Goal: Ask a question

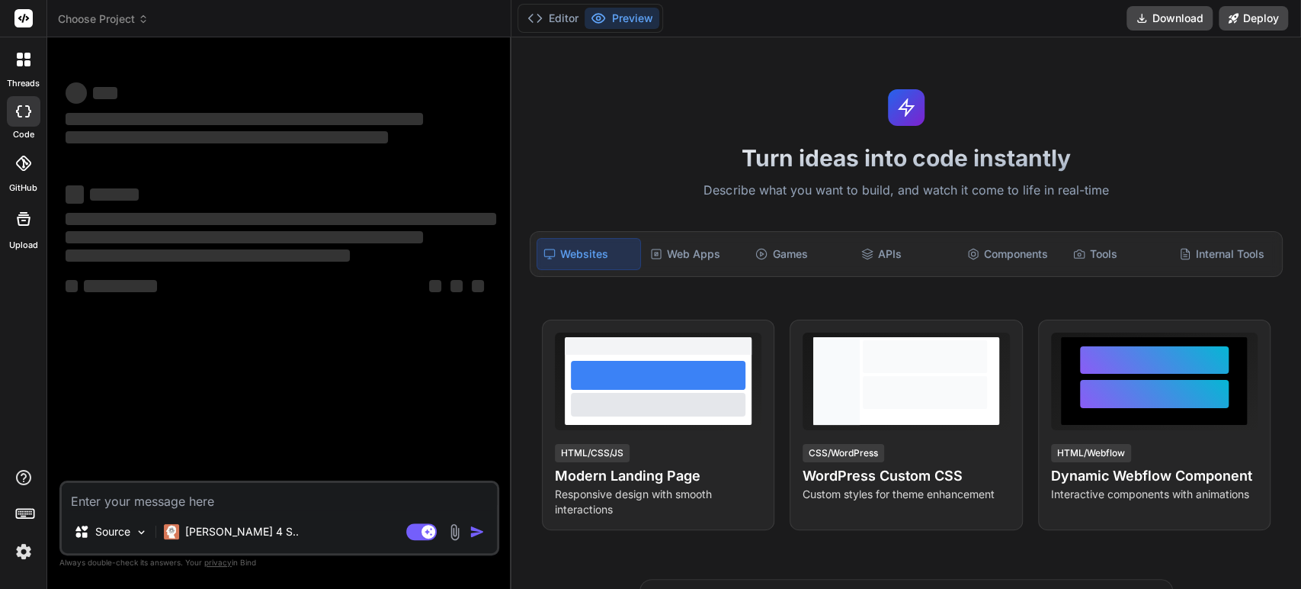
type textarea "x"
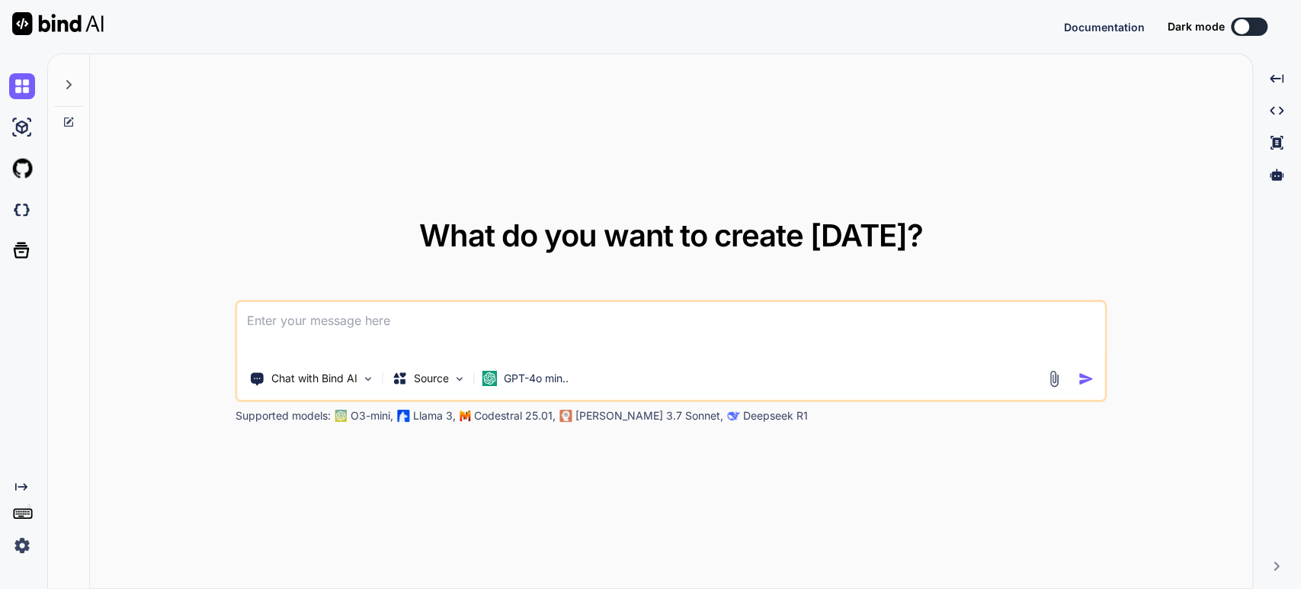
type textarea "x"
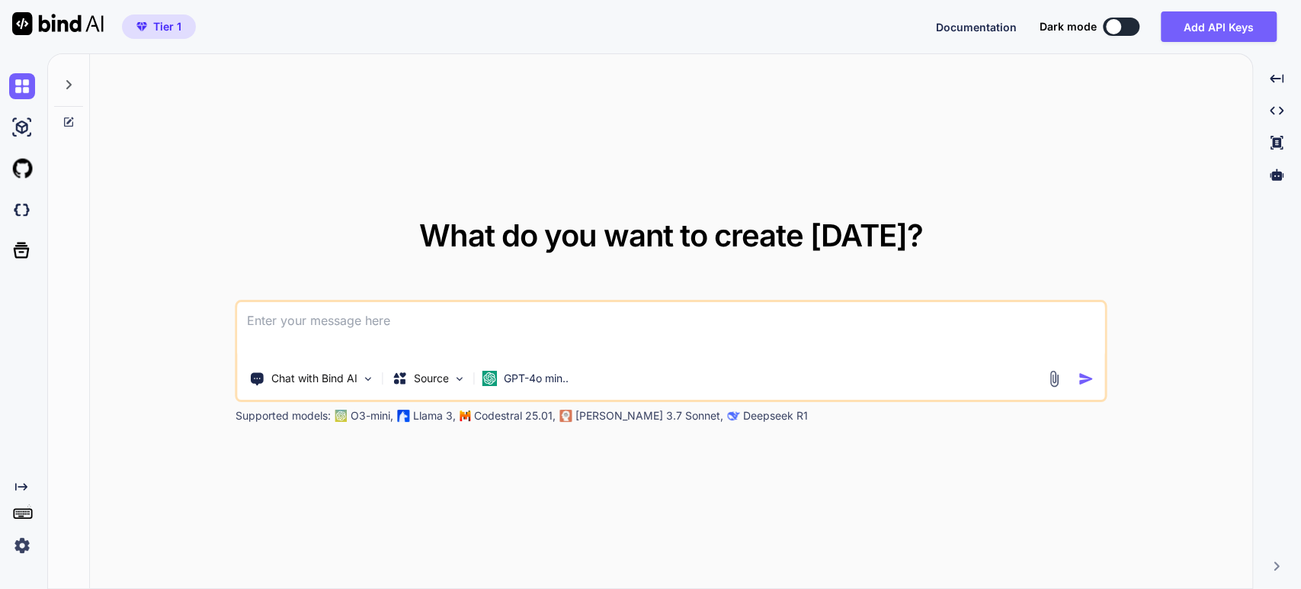
click at [451, 319] on textarea at bounding box center [671, 330] width 867 height 56
type textarea "I"
type textarea "x"
type textarea "Ih"
type textarea "x"
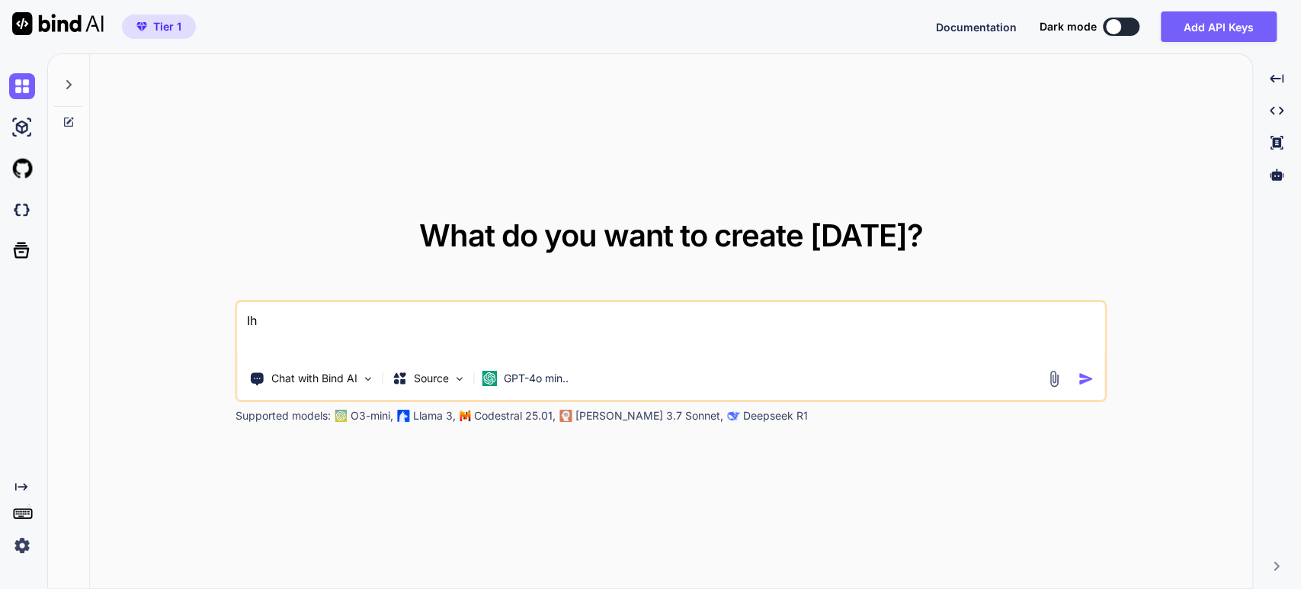
type textarea "Iha"
type textarea "x"
type textarea "Ihav"
type textarea "x"
type textarea "Ihave"
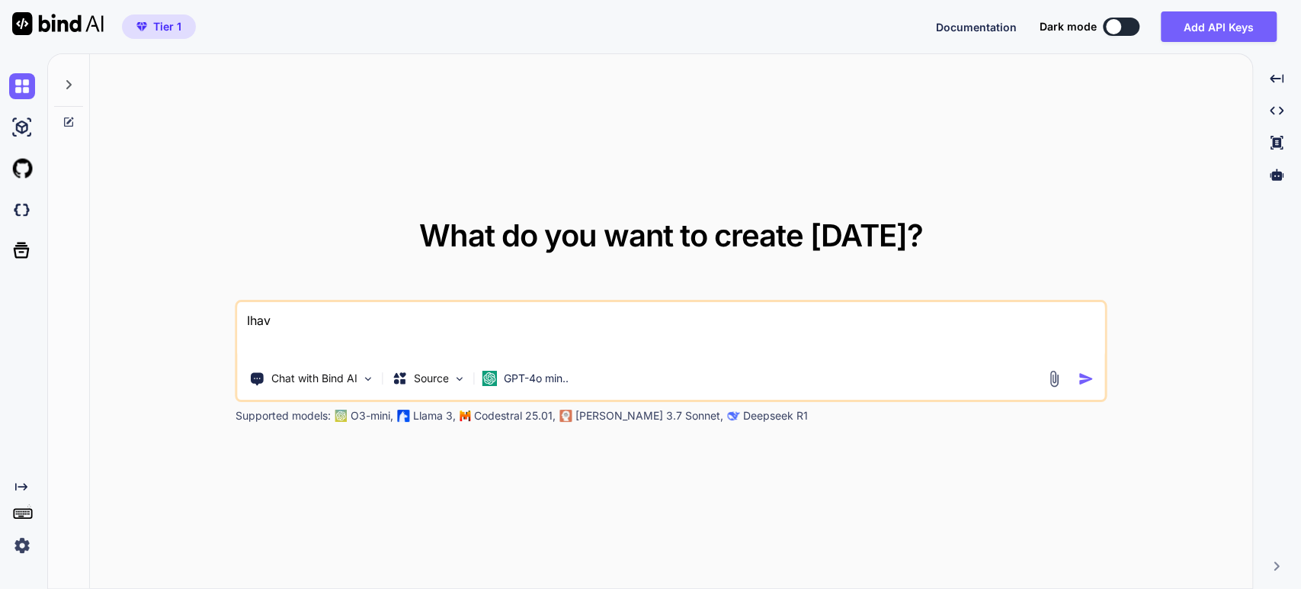
type textarea "x"
type textarea "Ihave:"
type textarea "x"
type textarea "Ihave:"
type textarea "x"
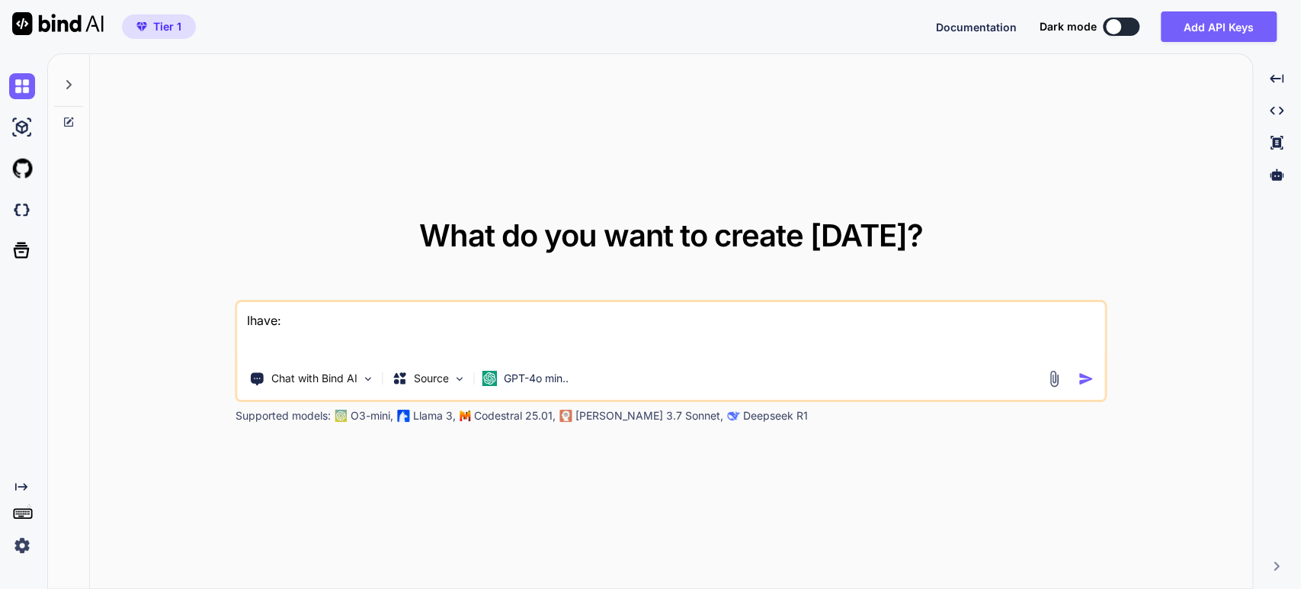
click at [251, 325] on textarea "Ihave:" at bounding box center [671, 330] width 867 height 56
type textarea "I have:"
type textarea "x"
click at [301, 318] on textarea "I have:" at bounding box center [671, 330] width 867 height 56
paste textarea "L ipsu dol sitam: Consect Adip Elitseddo Eiusmo Te: I:\utlab\etdolo\magna-ali\e…"
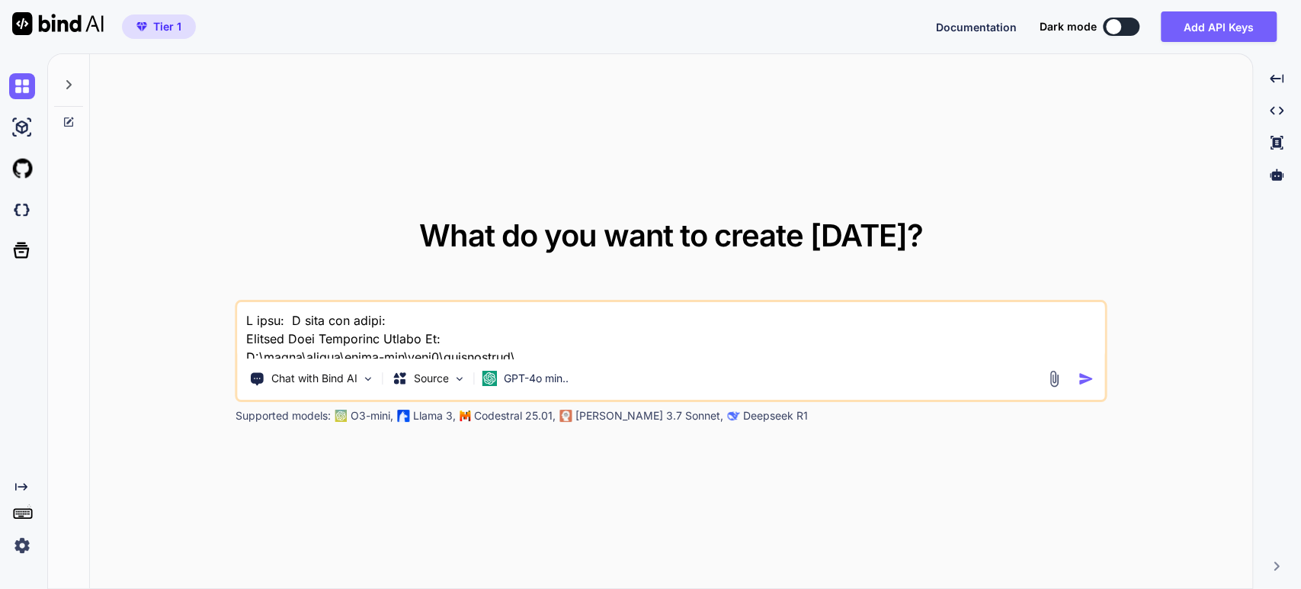
scroll to position [8345, 0]
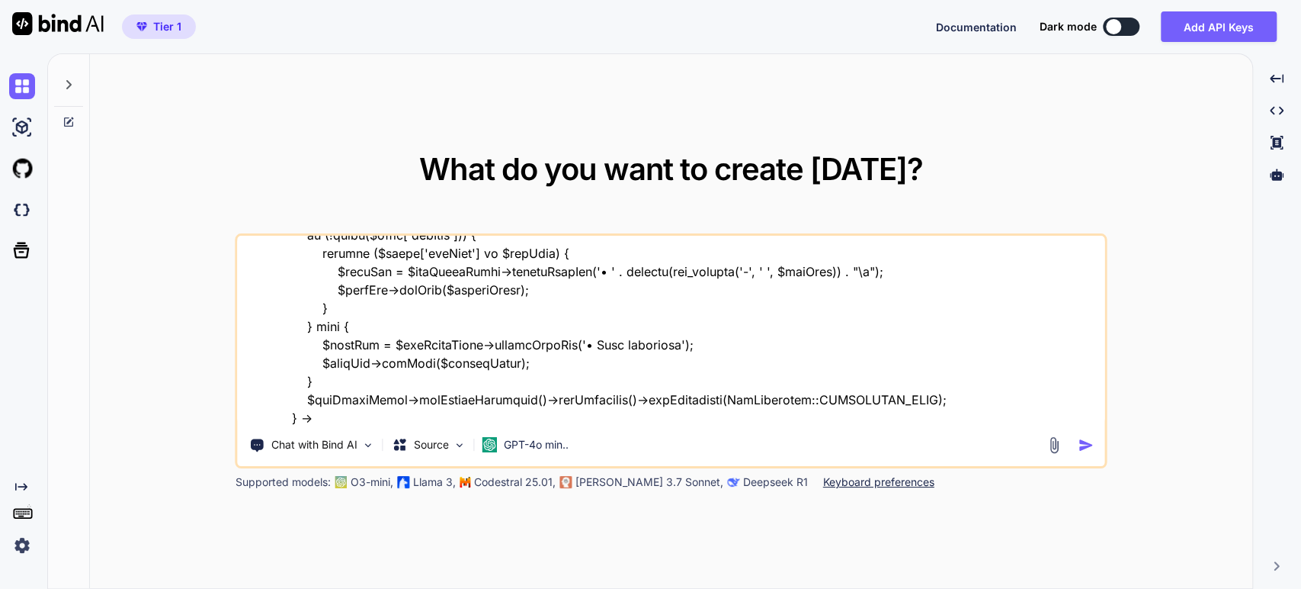
paste textarea "I need text color for slide 2 to be white - if background is image2"
type textarea "L ipsu: D sita con adipi: Elitsed Doei Temporinc Utlabo Et: D:\magna\aliqua\eni…"
click at [1082, 446] on img "button" at bounding box center [1086, 445] width 16 height 16
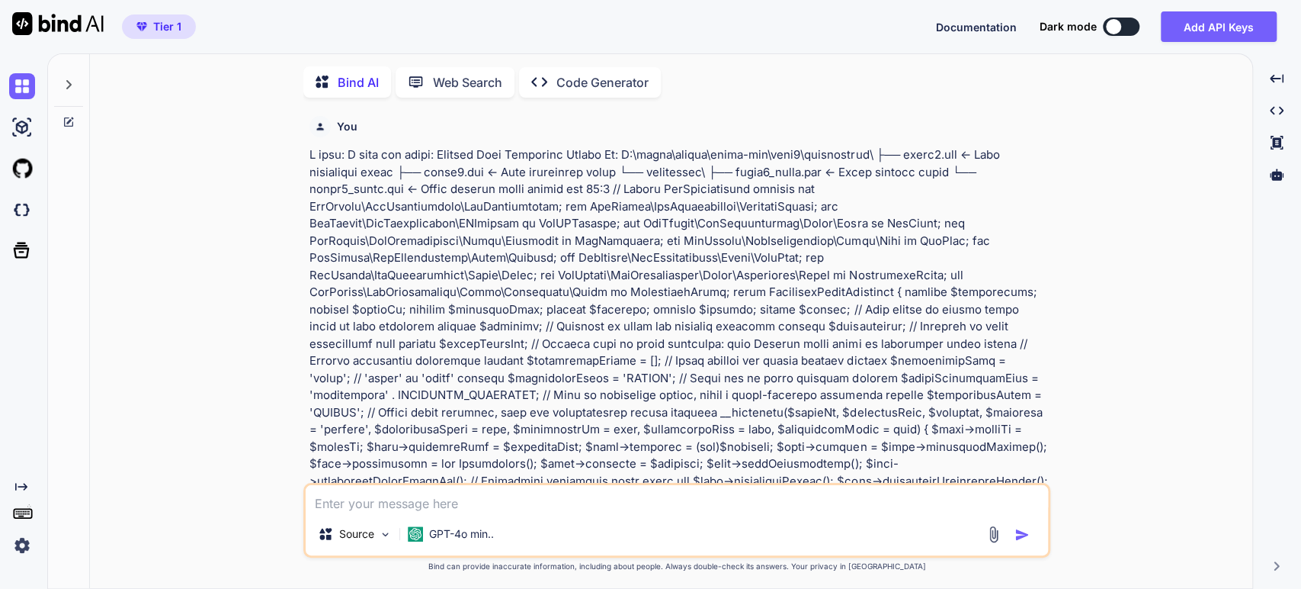
scroll to position [5, 0]
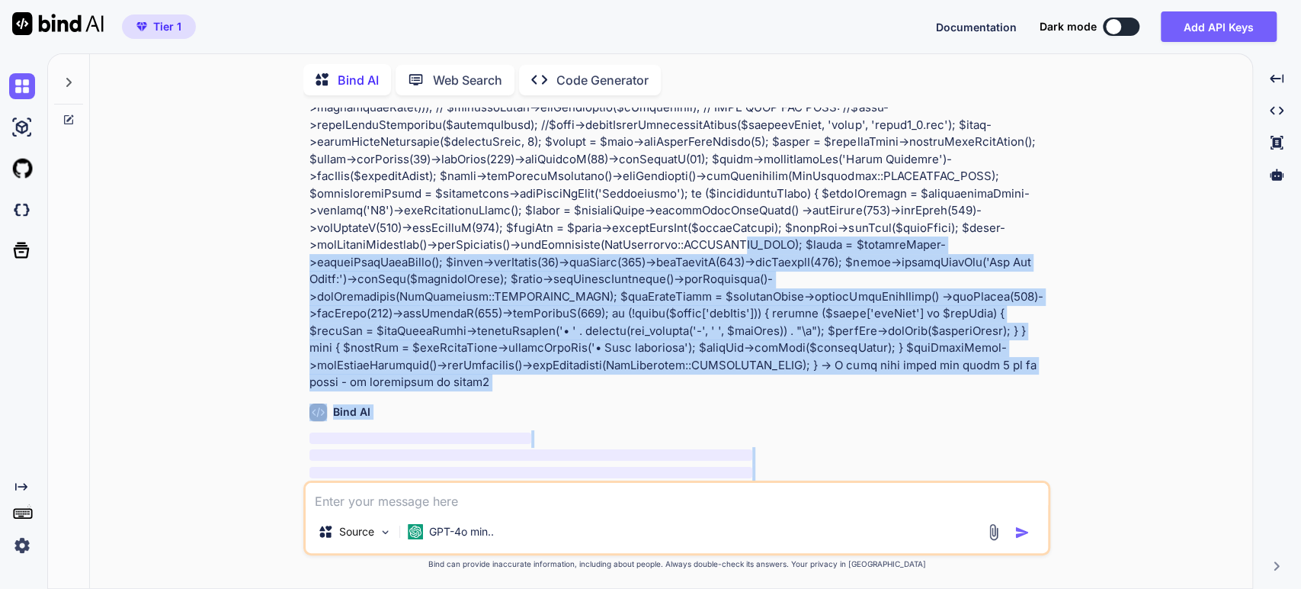
drag, startPoint x: 749, startPoint y: 322, endPoint x: 777, endPoint y: 494, distance: 174.6
click at [777, 494] on div "You Bind AI ‌ ‌ ‌ ‌ Source GPT-4o min.. Created with Bind Always check its answ…" at bounding box center [676, 348] width 747 height 480
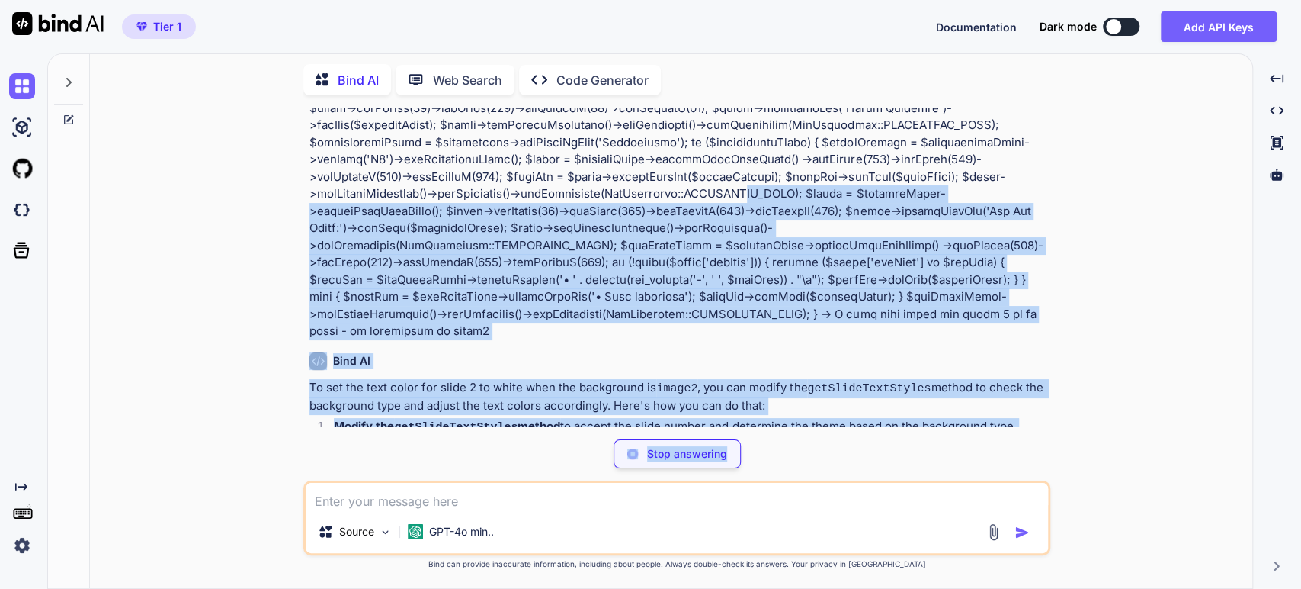
scroll to position [2024, 0]
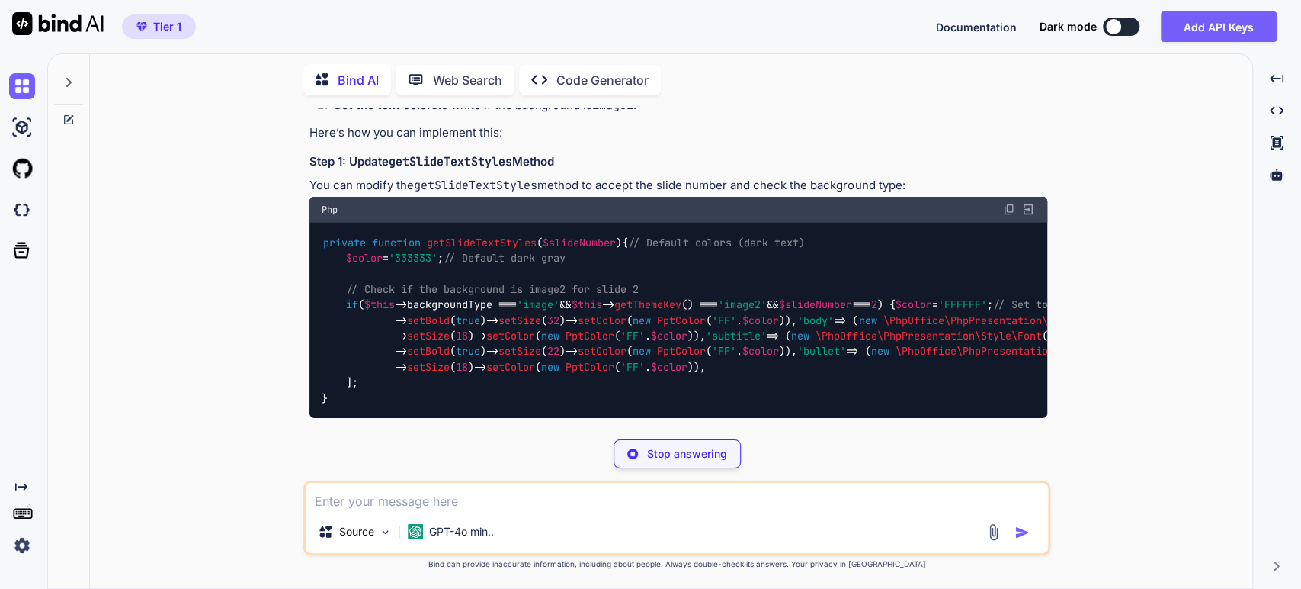
scroll to position [2920, 0]
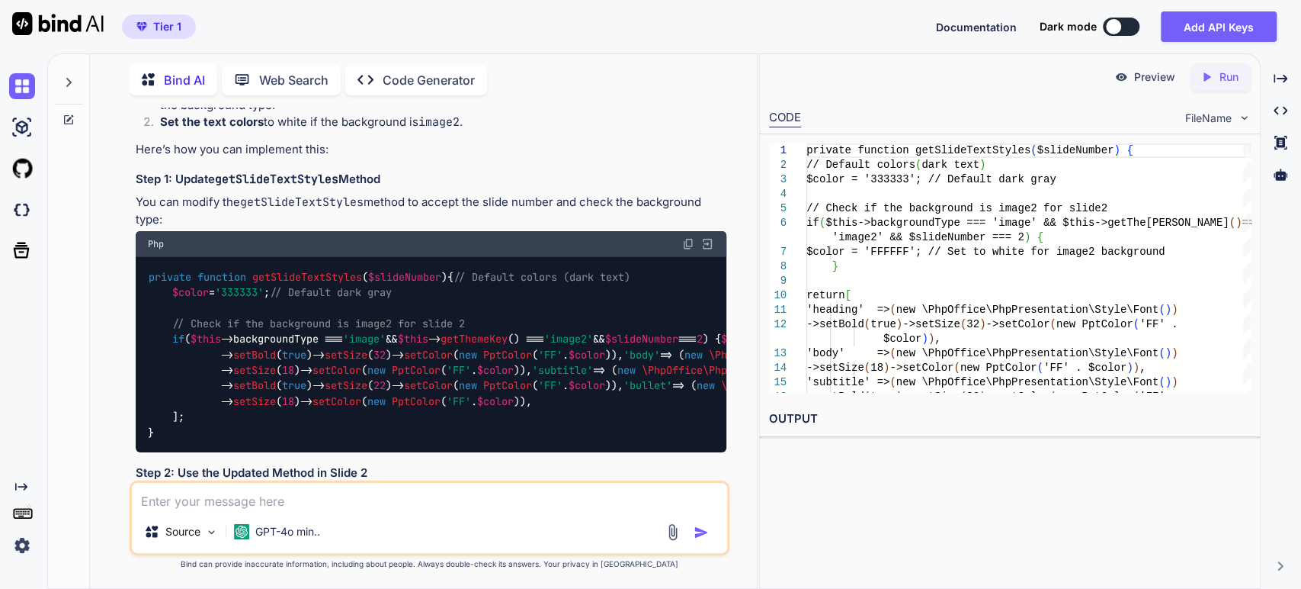
click at [328, 270] on span "getSlideTextStyles" at bounding box center [307, 277] width 110 height 14
copy span "getSlideTextStyles"
click at [687, 238] on img at bounding box center [688, 244] width 12 height 12
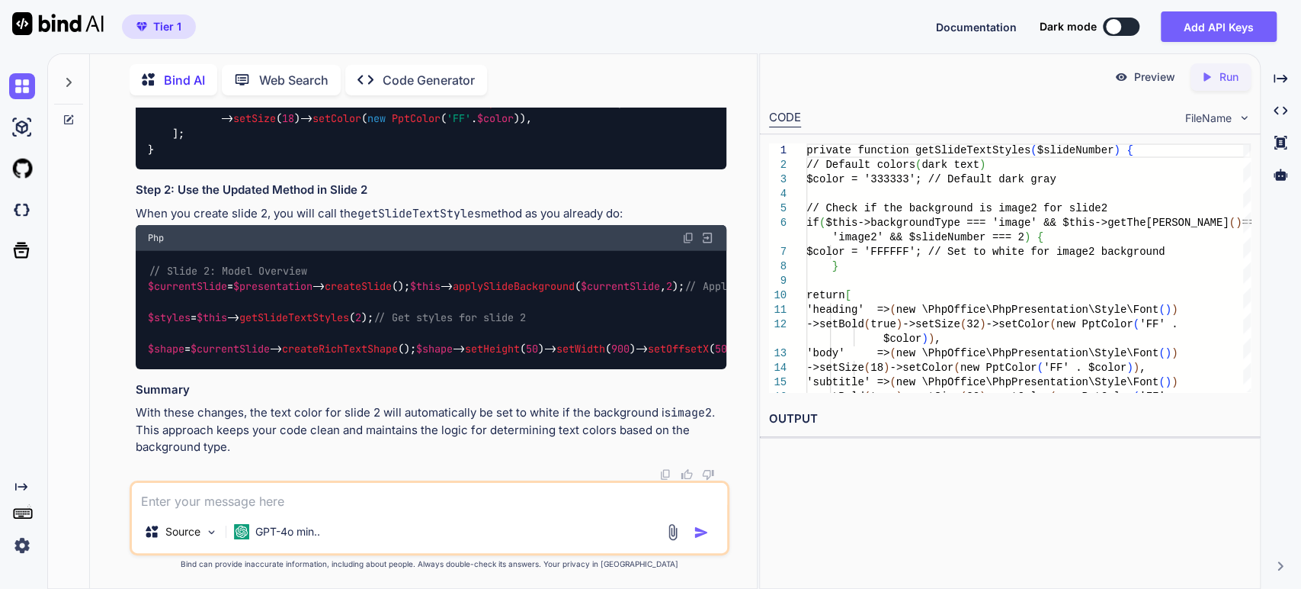
scroll to position [3404, 0]
click at [333, 251] on div "// Slide 2: Model Overview $currentSlide = $presentation -> createSlide (); $th…" at bounding box center [432, 309] width 592 height 117
drag, startPoint x: 333, startPoint y: 179, endPoint x: 369, endPoint y: 319, distance: 144.1
click at [369, 319] on div "// Slide 2: Model Overview $currentSlide = $presentation -> createSlide (); $th…" at bounding box center [432, 309] width 592 height 117
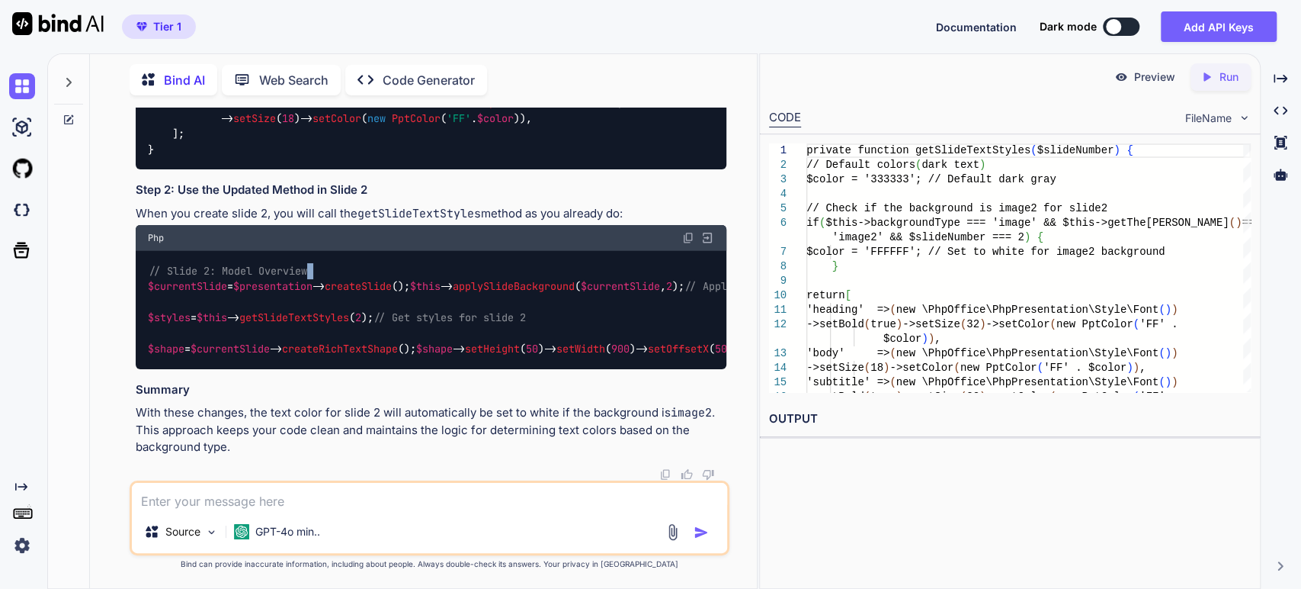
copy code "// Slide 2: Model Overview $currentSlide = $presentation -> createSlide (); $th…"
click at [415, 502] on textarea at bounding box center [430, 496] width 596 height 27
paste textarea "$explanationSheet = $spreadsheet->getSheetByName('Explanation'); if ($explanati…"
type textarea "not all text is white: $explanationSheet = $spreadsheet->getSheetByName('Explan…"
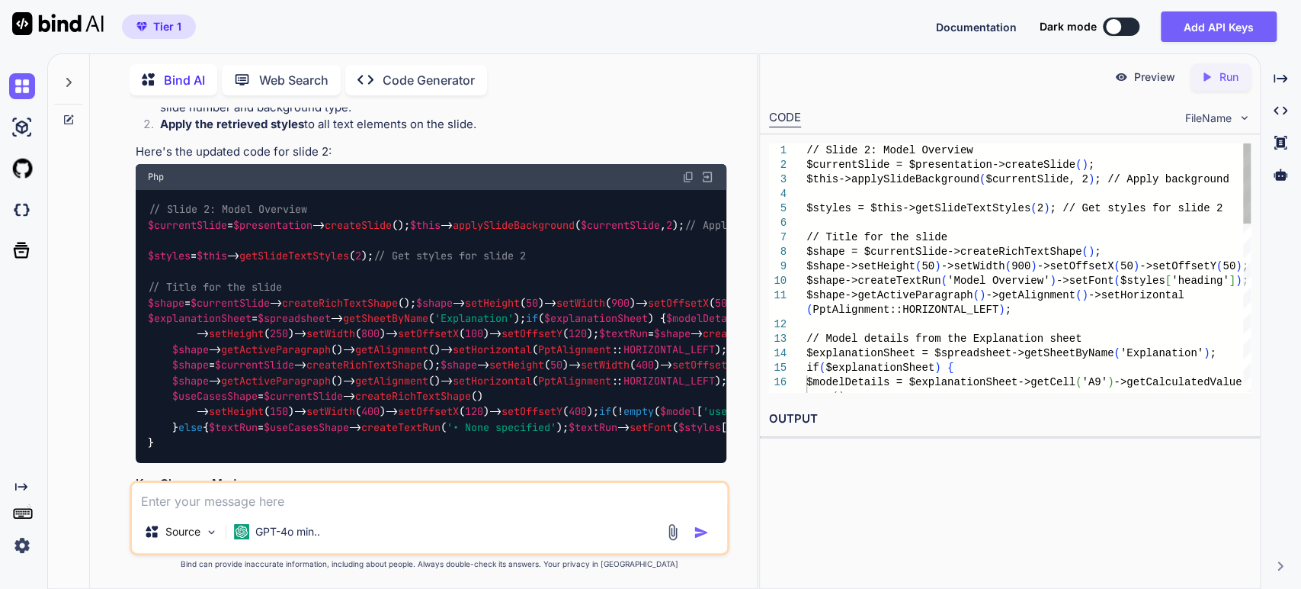
scroll to position [4223, 0]
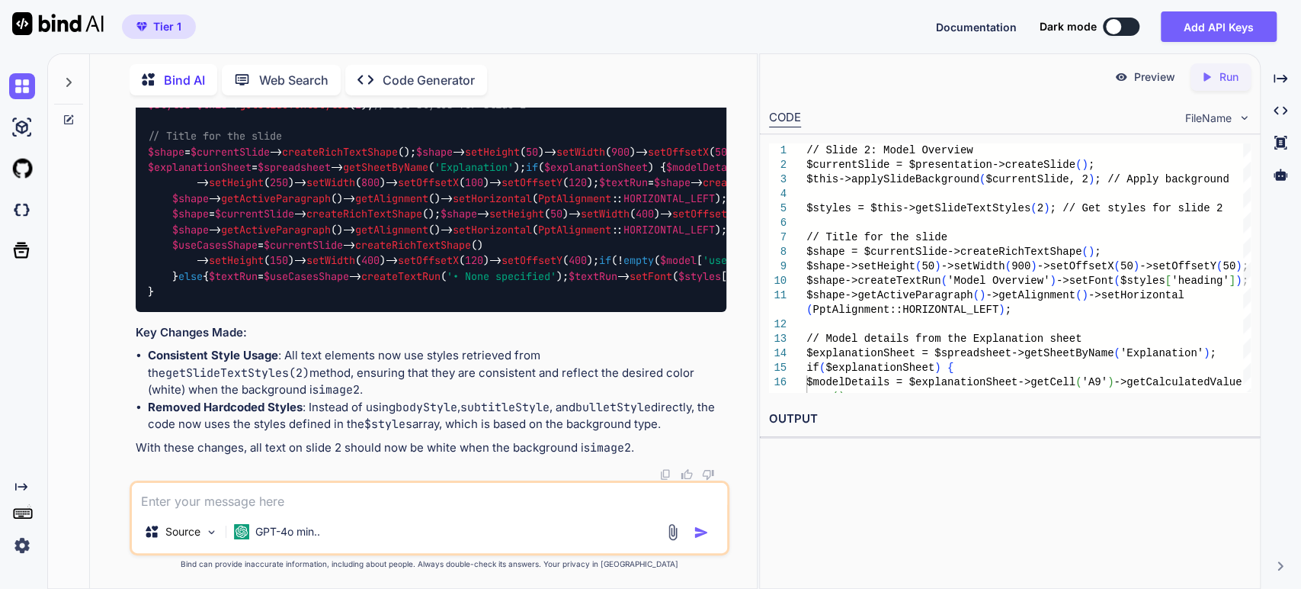
click at [689, 32] on img at bounding box center [688, 26] width 12 height 12
paste textarea "// Slide 3: Key Assumptions $currentSlide = $presentation->createSlide(); /* $o…"
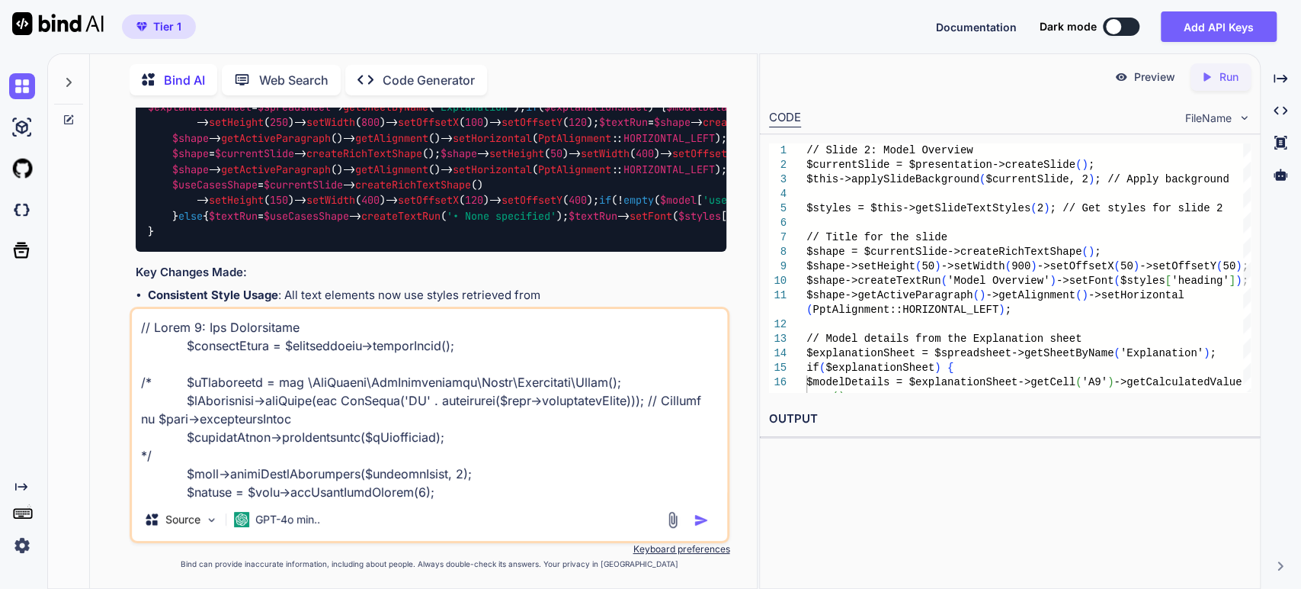
scroll to position [1501, 0]
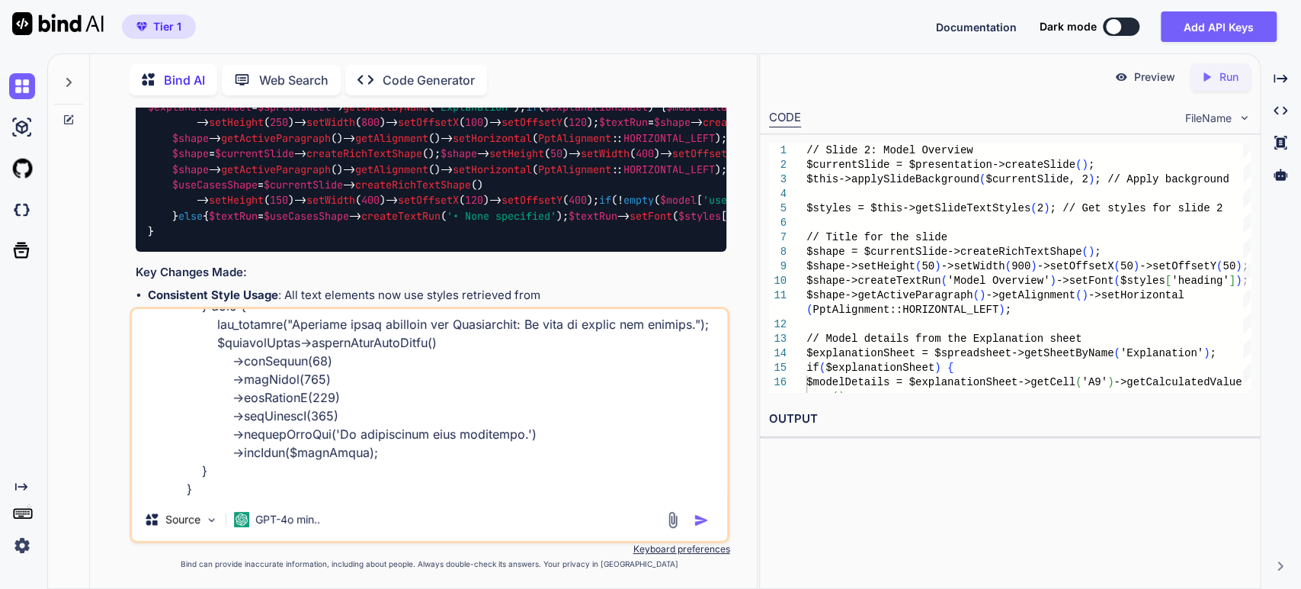
type textarea "// Slide 3: Key Assumptions $currentSlide = $presentation->createSlide(); /* $o…"
click at [705, 513] on img "button" at bounding box center [701, 519] width 15 height 15
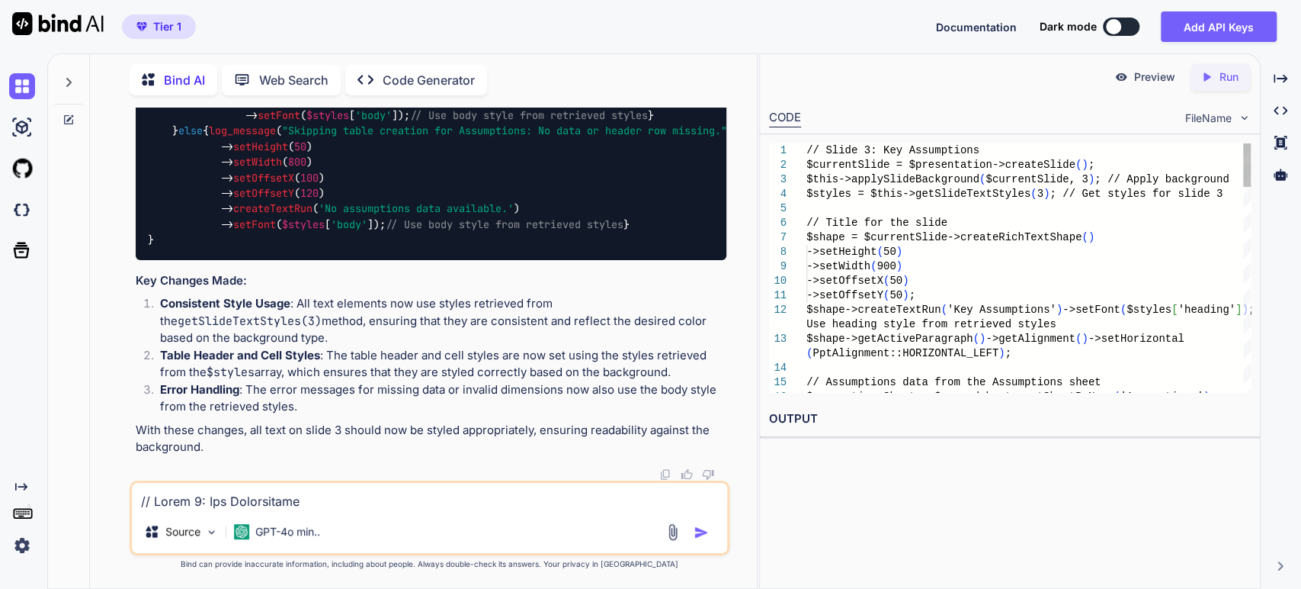
scroll to position [5691, 0]
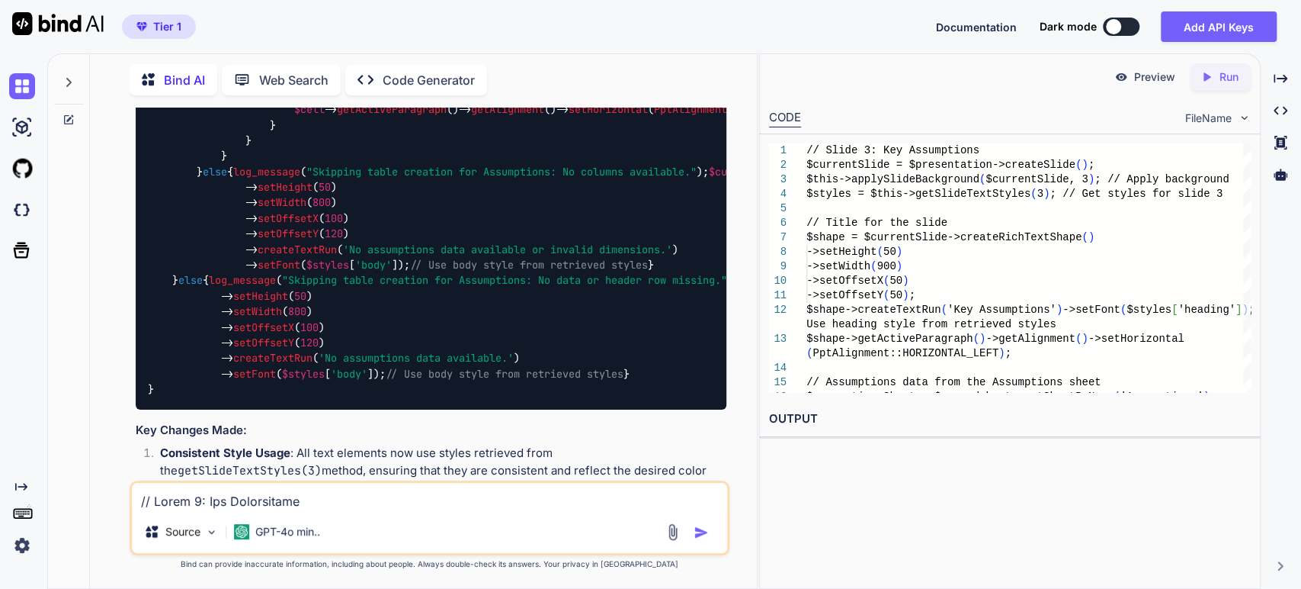
click at [246, 507] on textarea at bounding box center [430, 496] width 596 height 27
paste textarea "[DATE] 19:06:10 - Applied image background: C:\xampp\htdocs\excel-app\[DATE]\ba…"
type textarea "error: [DATE] 19:06:10 - Applied image background: C:\xampp\htdocs\excel-app\[D…"
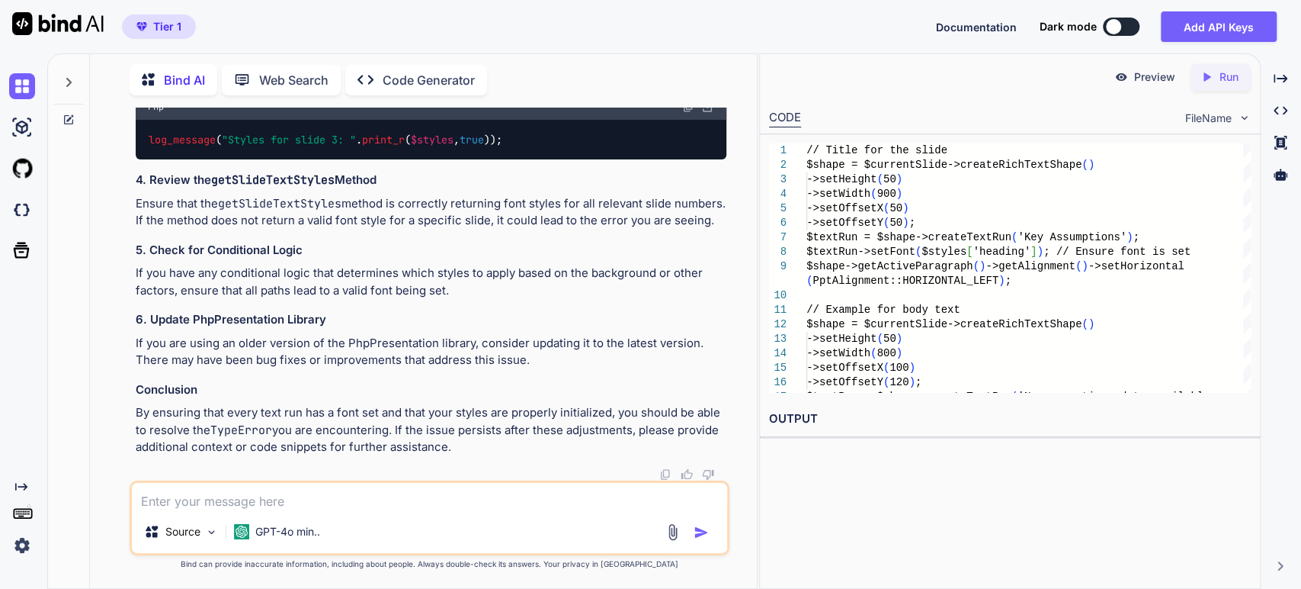
scroll to position [8119, 0]
copy code "$shape = $currentSlide -> createRichTextShape ()"
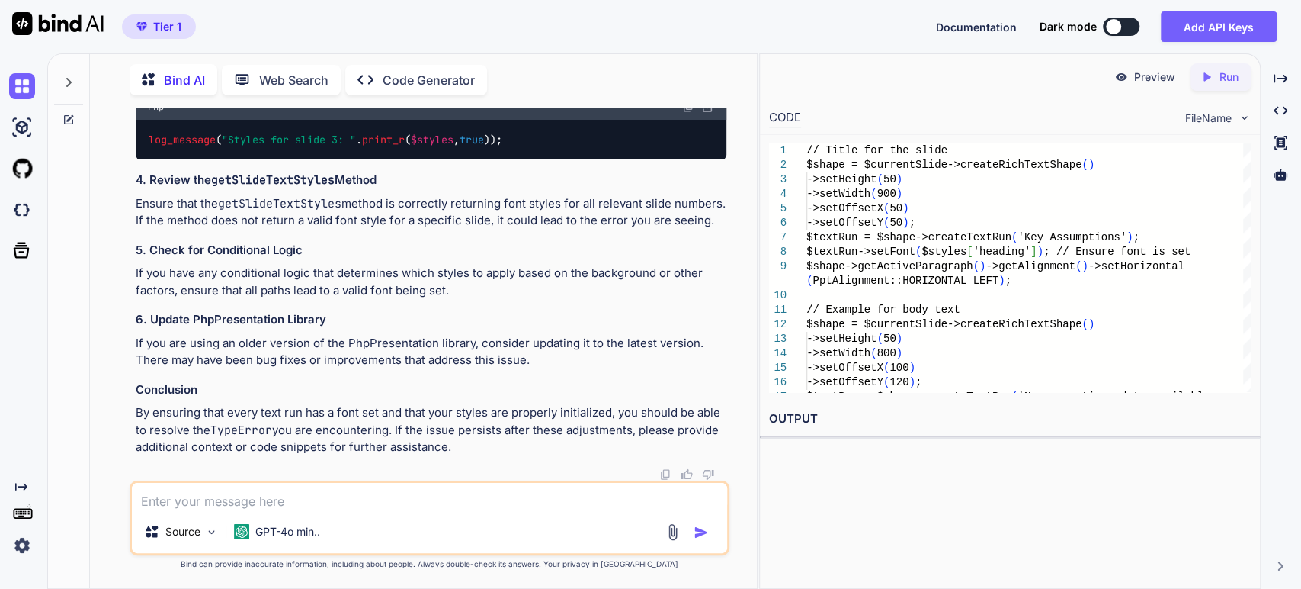
scroll to position [8289, 0]
click at [338, 505] on textarea at bounding box center [430, 496] width 596 height 27
type textarea "rewrite 3"
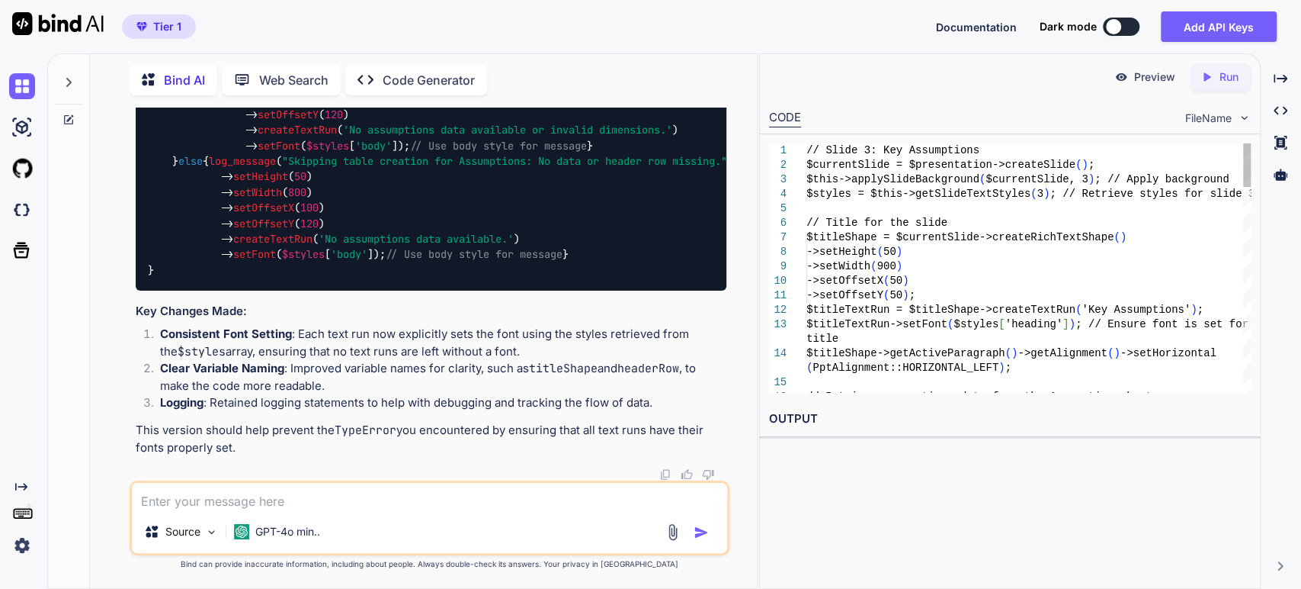
scroll to position [9005, 0]
